Goal: Information Seeking & Learning: Learn about a topic

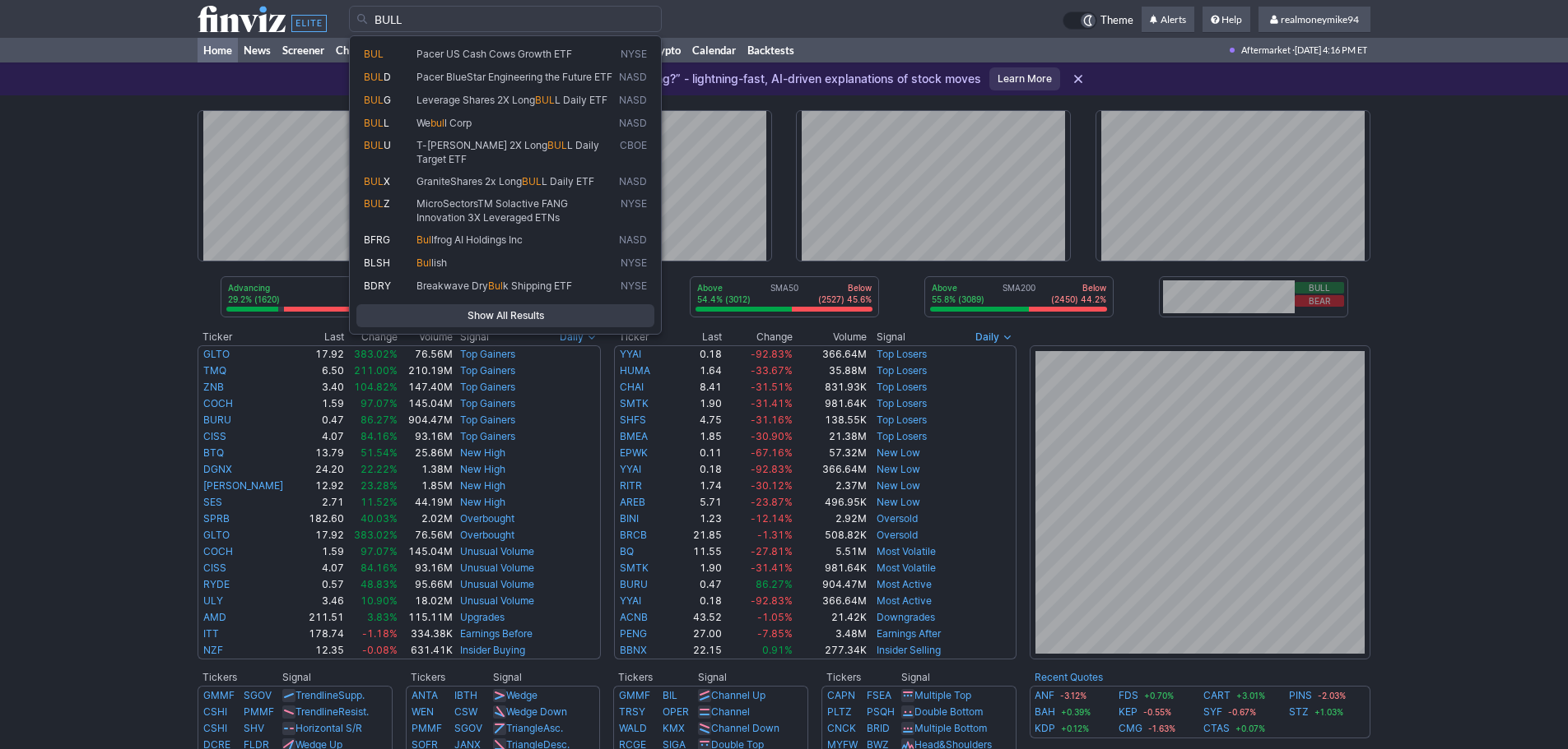
type input "BULL"
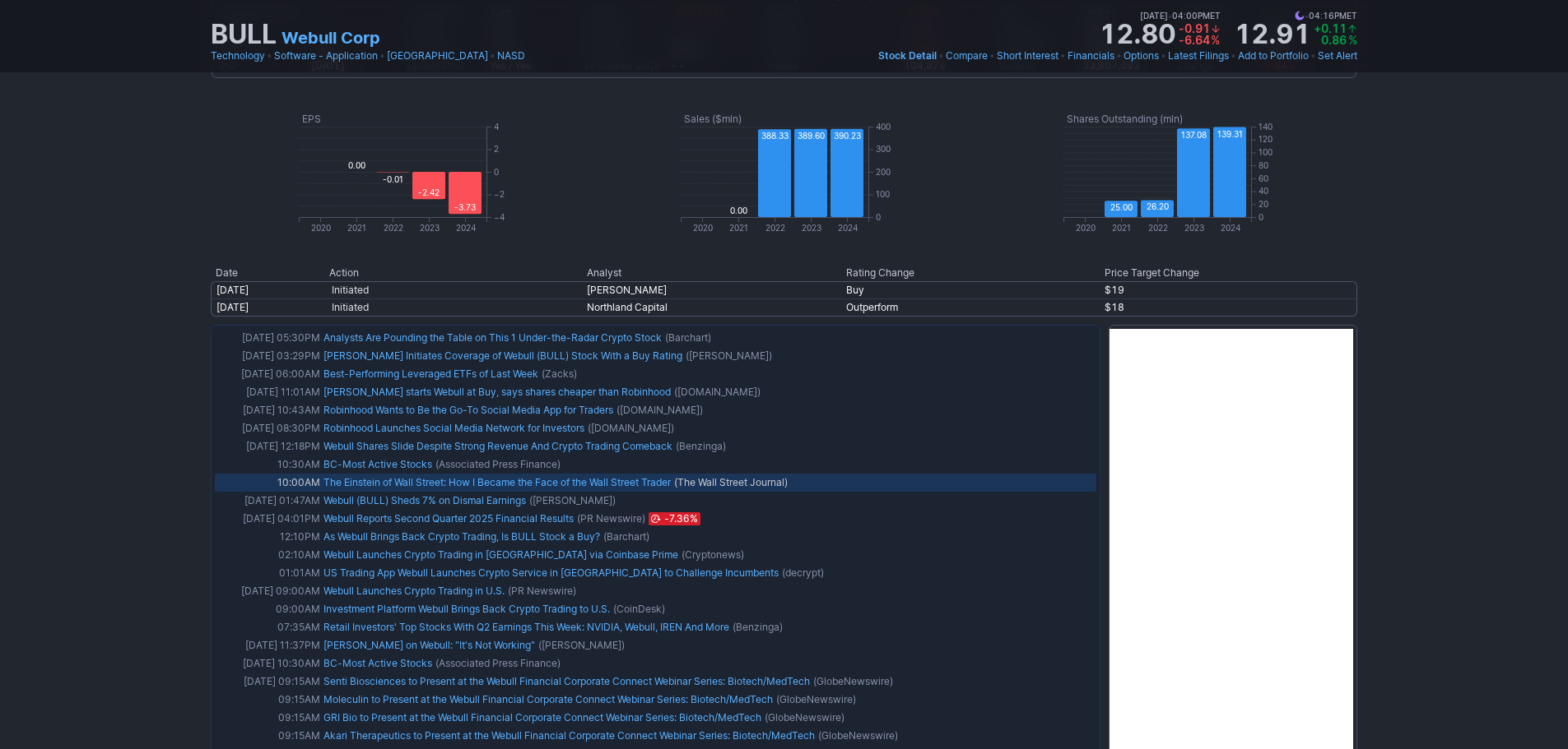
scroll to position [987, 0]
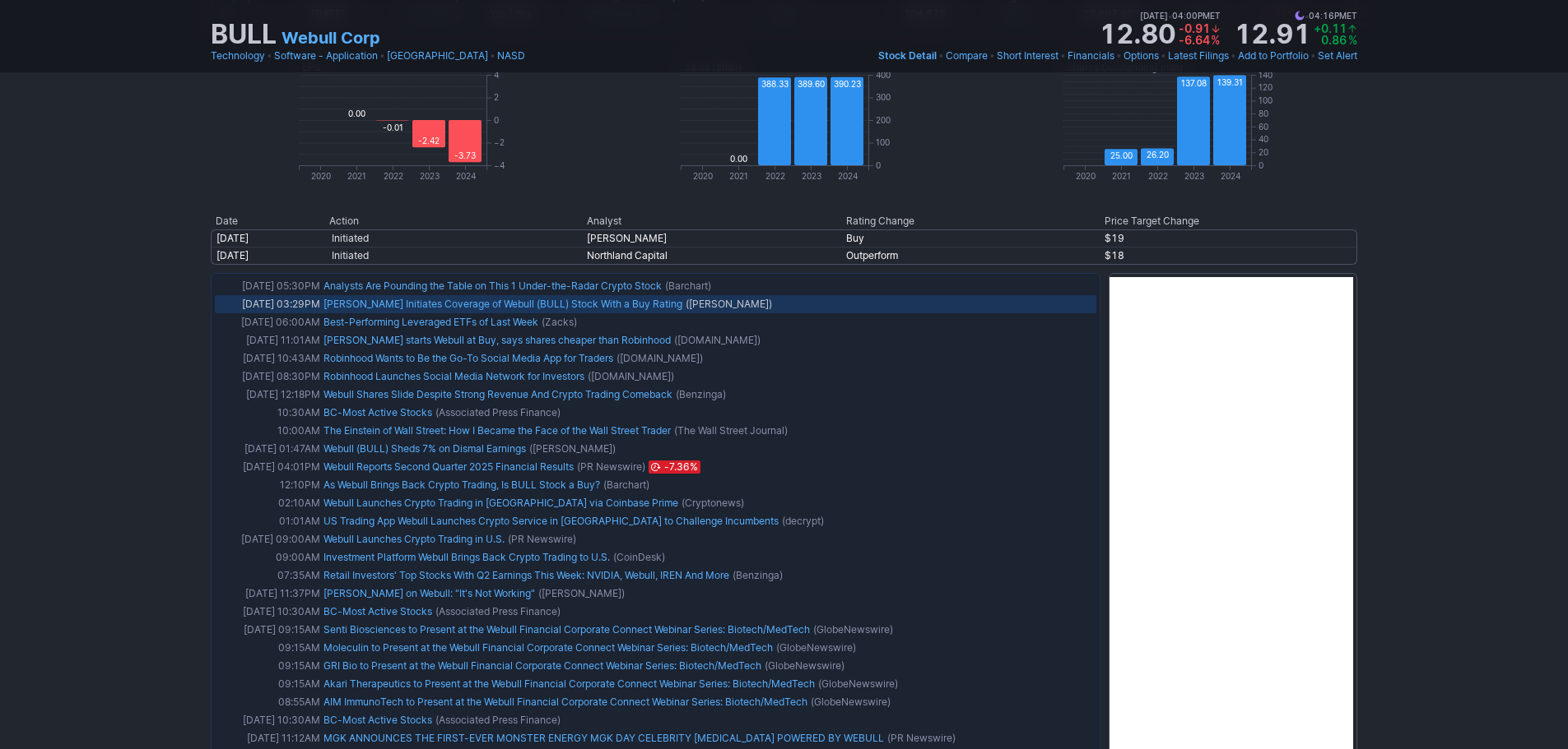
click at [482, 307] on link "Rosenblatt Initiates Coverage of Webull (BULL) Stock With a Buy Rating" at bounding box center [503, 304] width 359 height 13
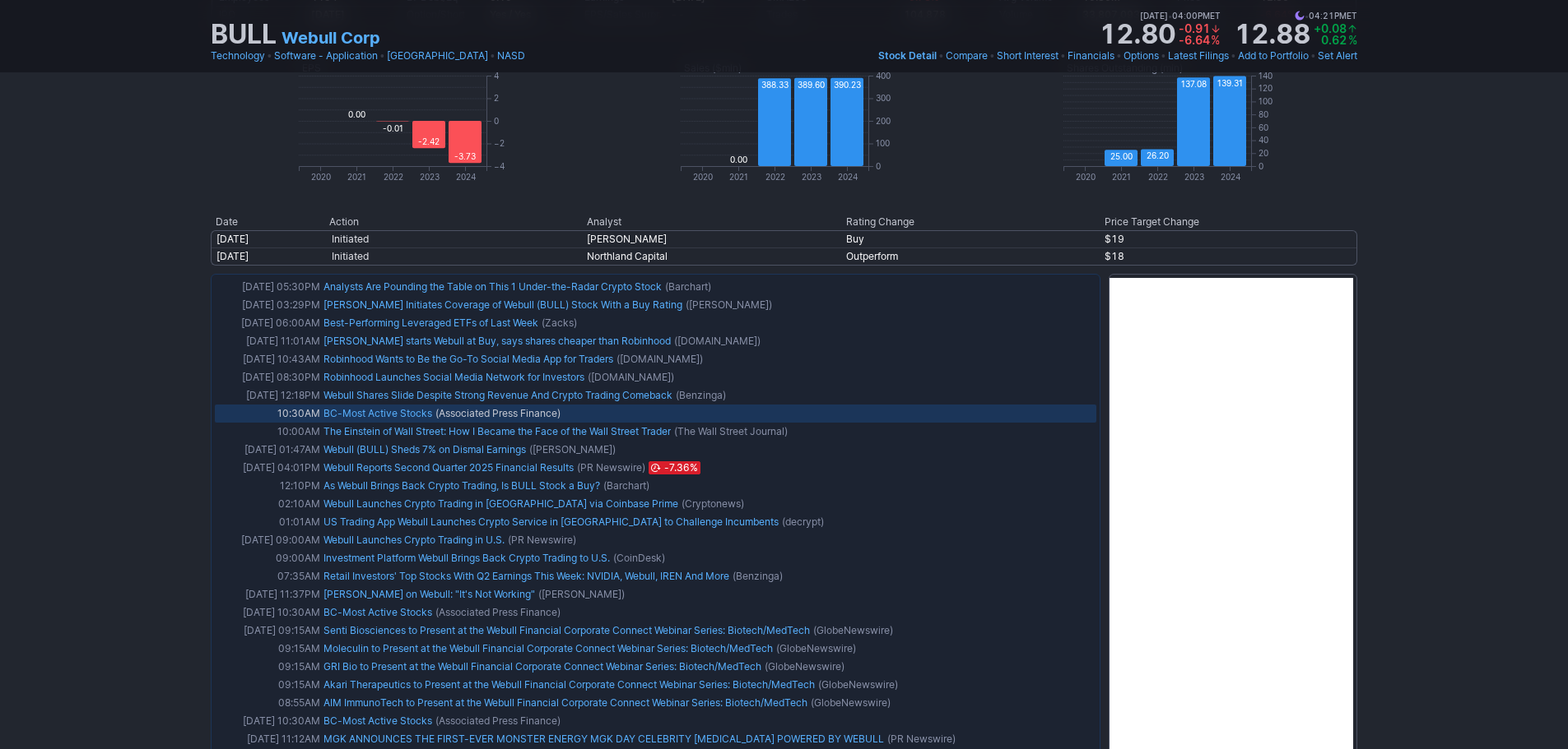
scroll to position [1069, 0]
